Goal: Find specific page/section: Find specific page/section

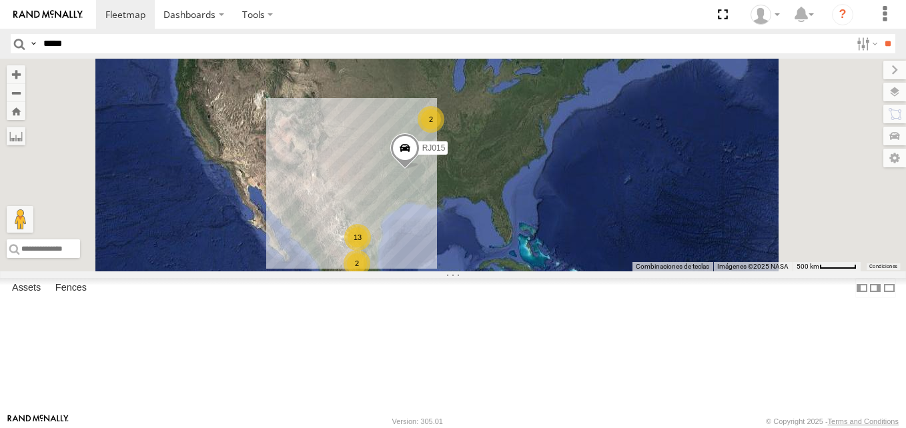
scroll to position [366, 0]
click at [0, 0] on div "XPD GLOBAL" at bounding box center [0, 0] width 0 height 0
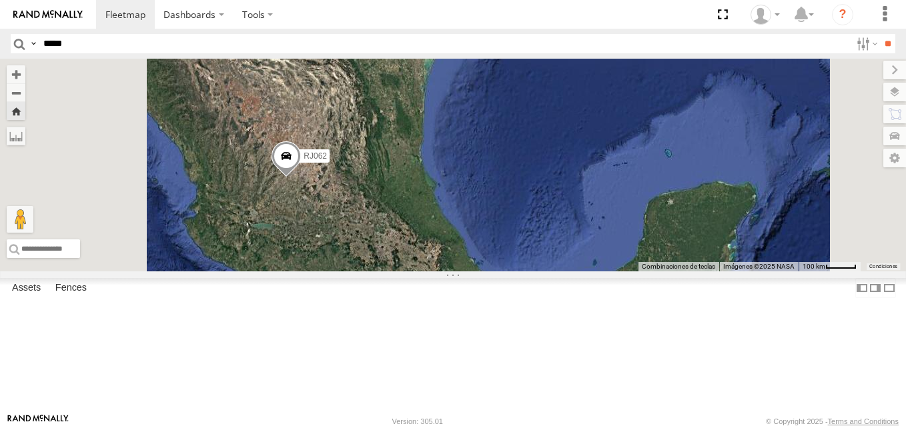
scroll to position [0, 0]
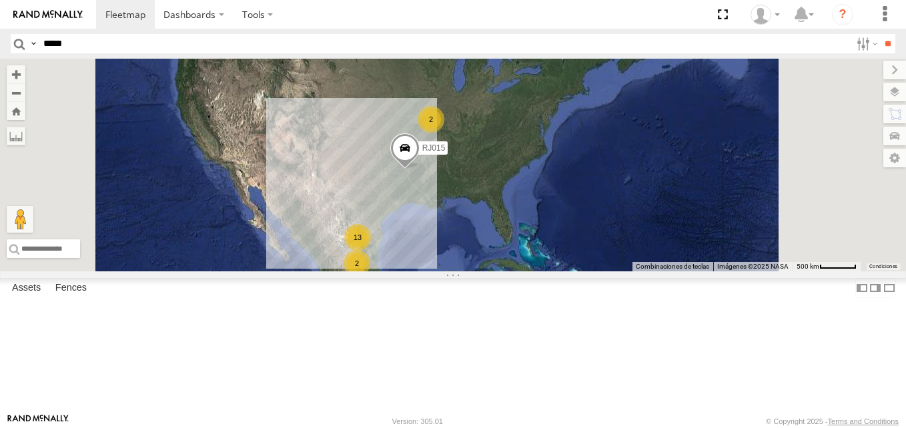
click at [0, 0] on span "Roadmap" at bounding box center [0, 0] width 0 height 0
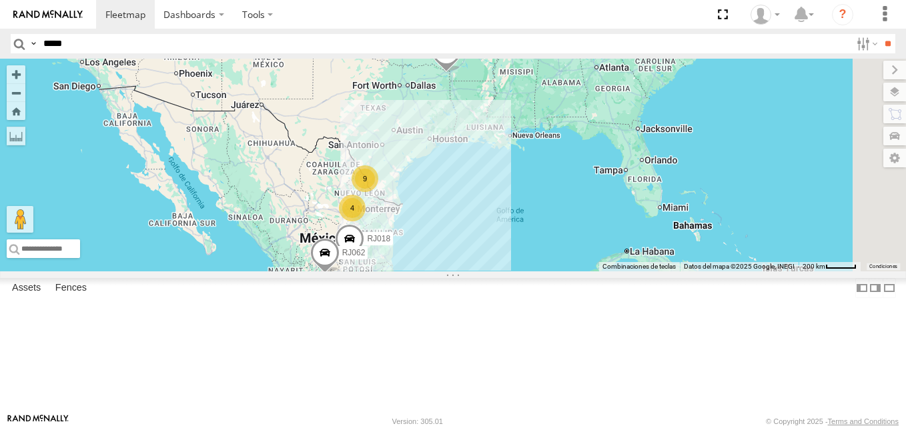
scroll to position [366, 0]
click at [0, 0] on div "RJ062" at bounding box center [0, 0] width 0 height 0
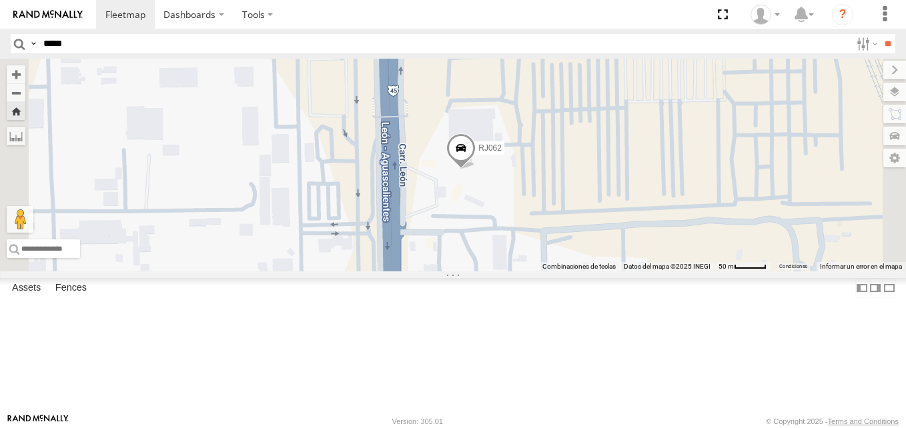
click at [66, 45] on input "*****" at bounding box center [444, 43] width 813 height 19
paste input "text"
type input "*****"
click at [0, 0] on div "RJ015 XPD GLOBAL" at bounding box center [0, 0] width 0 height 0
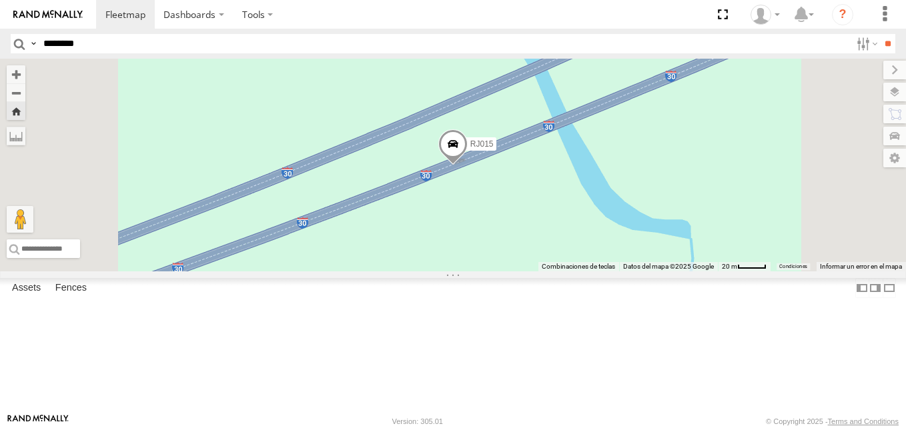
scroll to position [233, 0]
click at [0, 0] on div "XPD GLOBAL" at bounding box center [0, 0] width 0 height 0
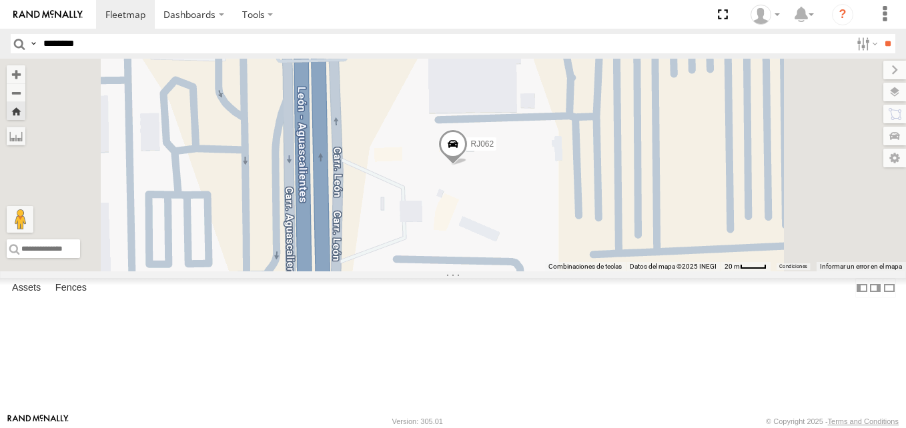
click at [0, 0] on span "Terrain" at bounding box center [0, 0] width 0 height 0
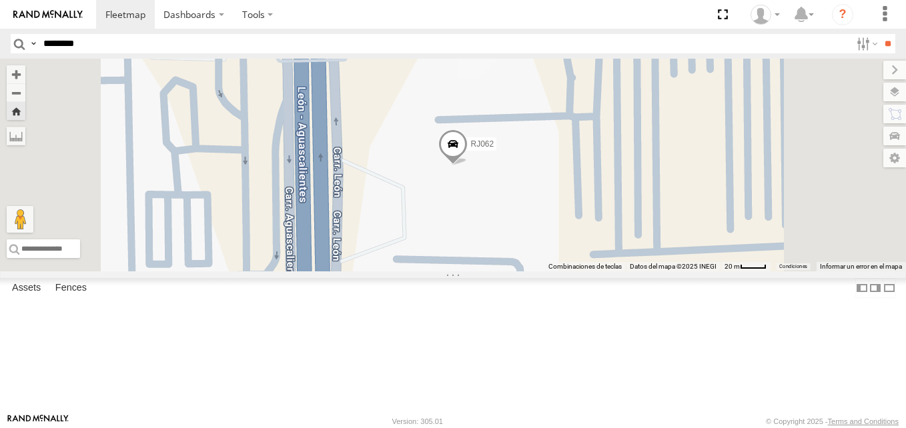
click at [0, 0] on span "Roadmap" at bounding box center [0, 0] width 0 height 0
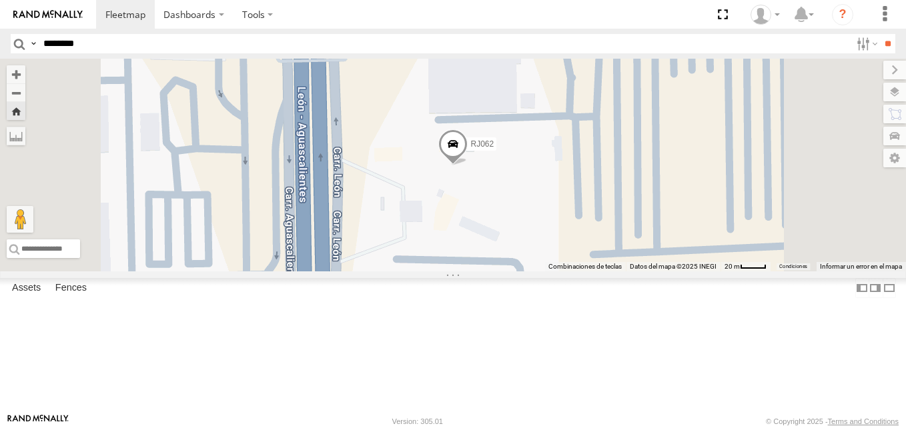
click at [0, 0] on span "Satellite" at bounding box center [0, 0] width 0 height 0
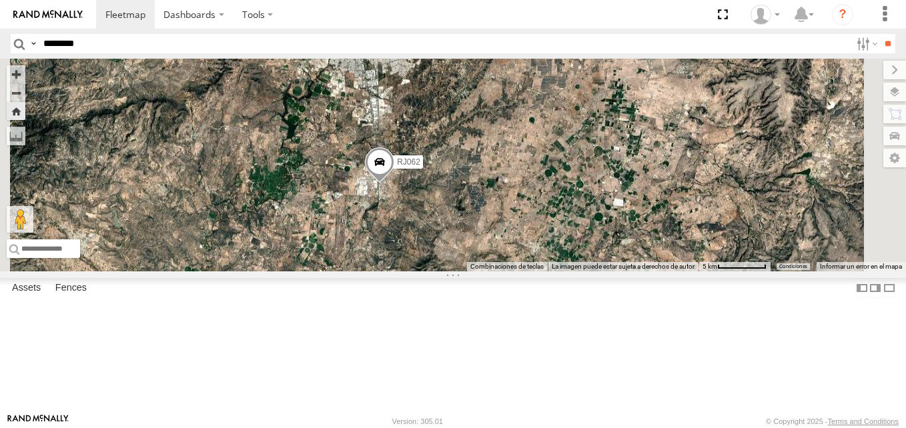
click at [0, 0] on span "Roadmap" at bounding box center [0, 0] width 0 height 0
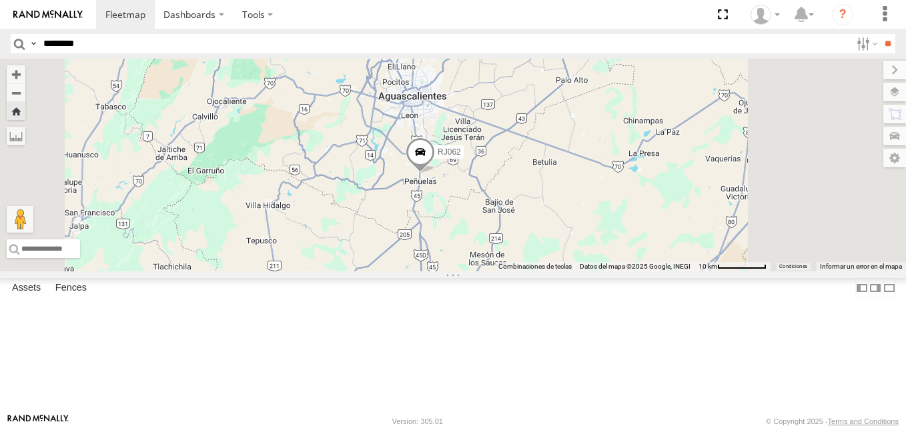
click at [435, 173] on span at bounding box center [420, 155] width 29 height 36
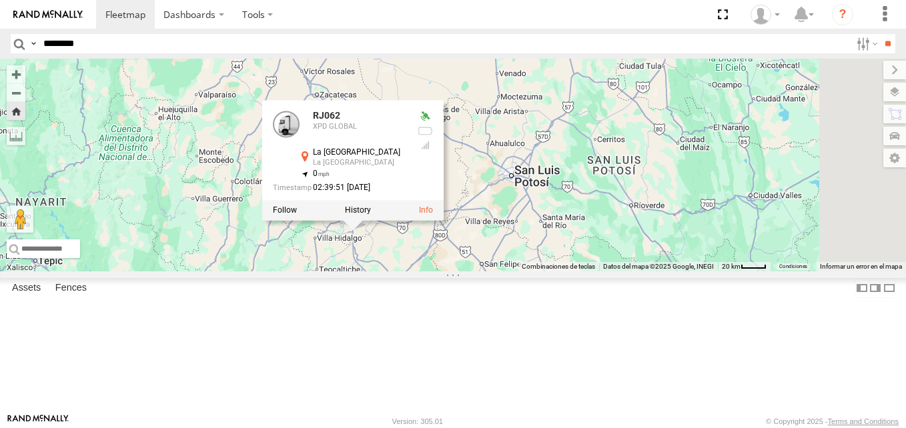
drag, startPoint x: 665, startPoint y: 320, endPoint x: 528, endPoint y: 334, distance: 138.1
click at [528, 272] on div "RJ062 RJ062 XPD GLOBAL [GEOGRAPHIC_DATA] [GEOGRAPHIC_DATA] 21.73749 , -102.2757…" at bounding box center [453, 165] width 906 height 213
